Goal: Communication & Community: Answer question/provide support

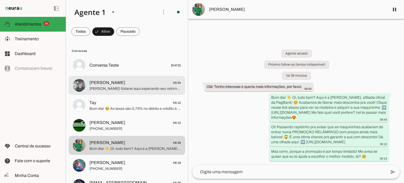
click at [122, 87] on span "[PERSON_NAME]! Estarei aqui esperando seu retorno com novidades! 😄 Aproveita pa…" at bounding box center [135, 88] width 92 height 5
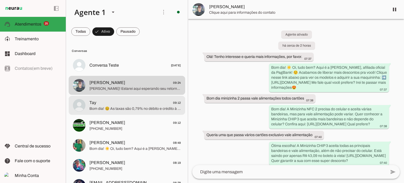
click at [119, 105] on span "Tay 09:12" at bounding box center [135, 102] width 92 height 7
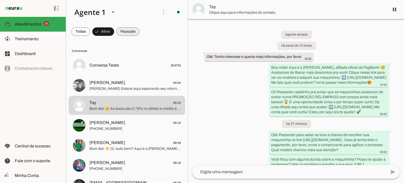
click at [90, 32] on span at bounding box center [80, 31] width 19 height 13
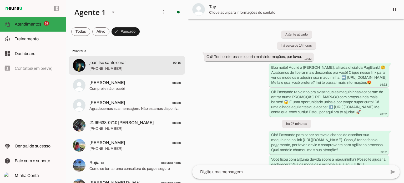
click at [135, 67] on span "[PHONE_NUMBER]" at bounding box center [135, 68] width 92 height 5
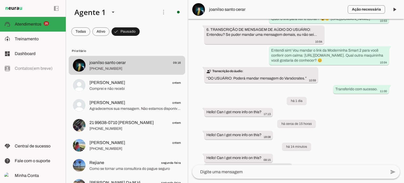
scroll to position [227, 0]
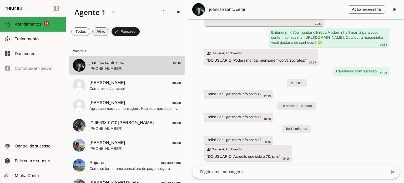
click at [90, 32] on span at bounding box center [80, 31] width 19 height 13
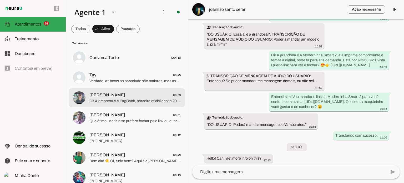
scroll to position [0, 0]
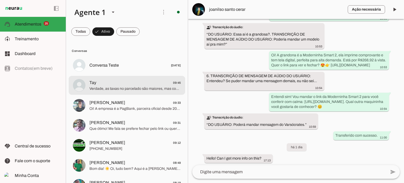
click at [166, 87] on span "Verdade, as taxas no parcelado são maiores, mas com a PagBank você tem seguranç…" at bounding box center [135, 88] width 92 height 5
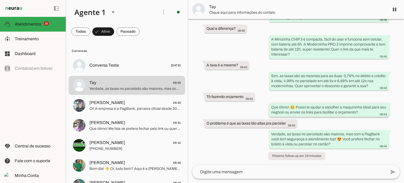
scroll to position [249, 0]
click at [332, 155] on div "Agente ativado há cerca de 14 horas Olá! Tenho interesse e queria mais informaç…" at bounding box center [296, 92] width 216 height 146
click at [258, 69] on div "Agente ativado há cerca de 14 horas Olá! Tenho interesse e queria mais informaç…" at bounding box center [296, 92] width 216 height 146
